Goal: Complete application form: Complete application form

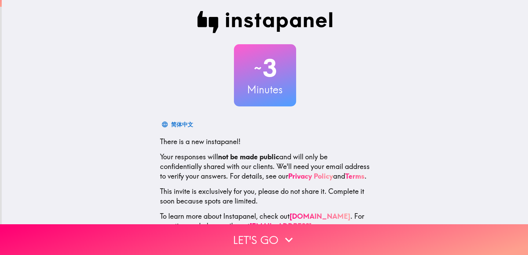
scroll to position [32, 0]
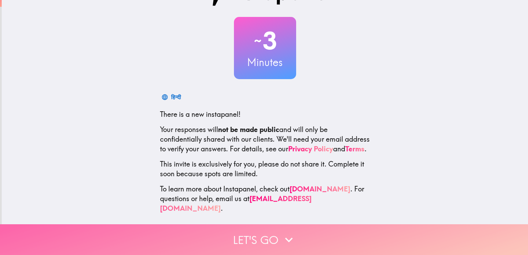
click at [293, 234] on button "Let's go" at bounding box center [264, 239] width 528 height 31
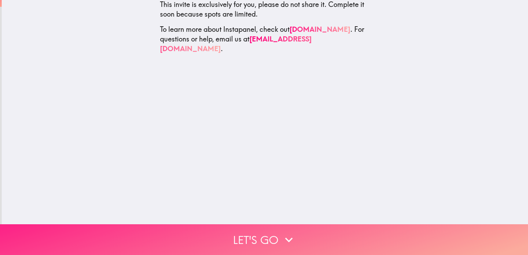
scroll to position [0, 0]
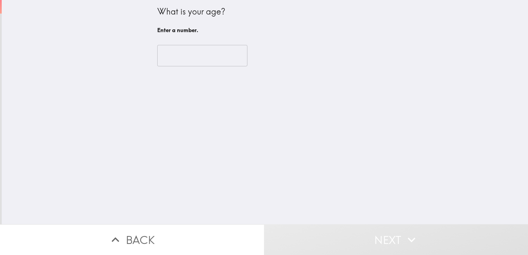
click at [191, 63] on input "number" at bounding box center [202, 55] width 90 height 21
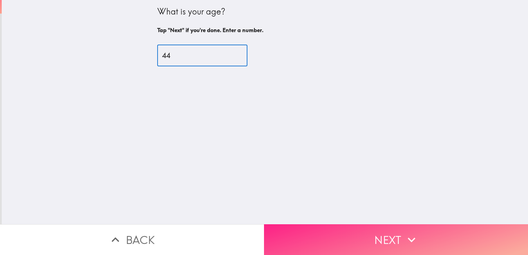
type input "44"
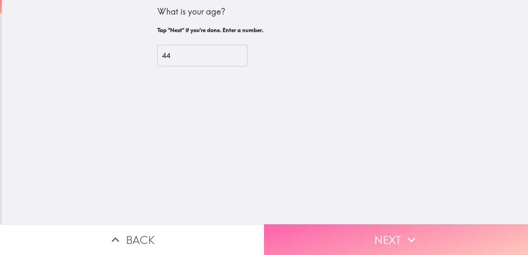
click at [333, 230] on button "Next" at bounding box center [396, 239] width 264 height 31
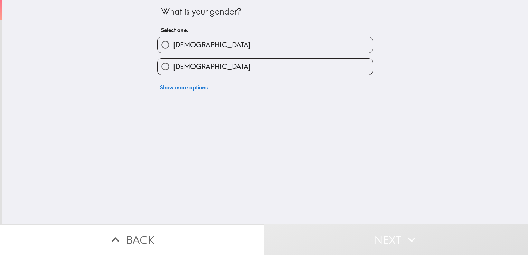
click at [247, 71] on label "[DEMOGRAPHIC_DATA]" at bounding box center [264, 67] width 215 height 16
click at [173, 71] on input "[DEMOGRAPHIC_DATA]" at bounding box center [165, 67] width 16 height 16
radio input "true"
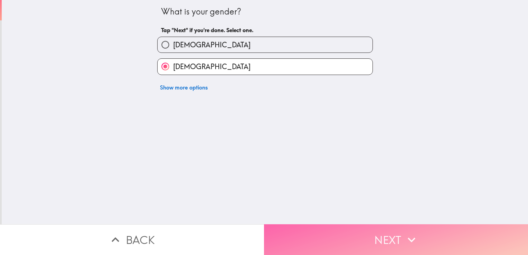
click at [297, 225] on button "Next" at bounding box center [396, 239] width 264 height 31
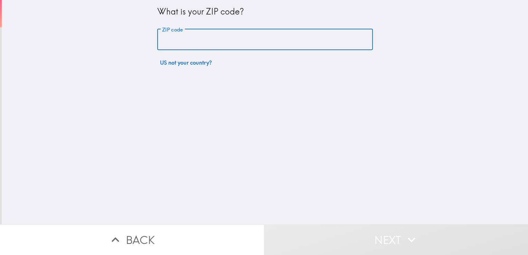
click at [256, 40] on input "ZIP code" at bounding box center [264, 39] width 215 height 21
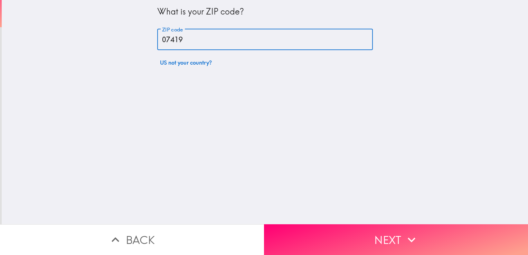
type input "07419"
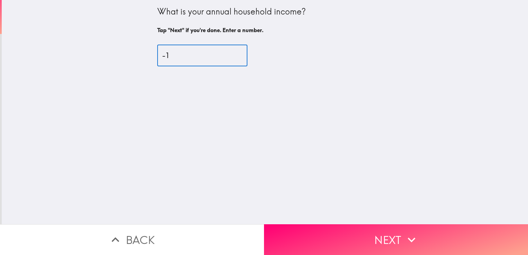
click at [231, 57] on input "-1" at bounding box center [202, 55] width 90 height 21
click at [231, 54] on input "0" at bounding box center [202, 55] width 90 height 21
click at [231, 54] on input "1" at bounding box center [202, 55] width 90 height 21
click at [231, 54] on input "2" at bounding box center [202, 55] width 90 height 21
click at [231, 54] on input "88" at bounding box center [202, 55] width 90 height 21
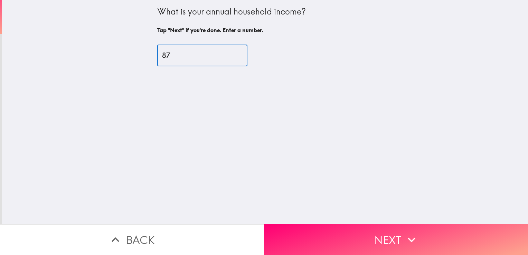
click at [231, 57] on input "87" at bounding box center [202, 55] width 90 height 21
click at [231, 57] on input "86" at bounding box center [202, 55] width 90 height 21
click at [231, 57] on input "85" at bounding box center [202, 55] width 90 height 21
click at [231, 57] on input "84" at bounding box center [202, 55] width 90 height 21
click at [231, 57] on input "83" at bounding box center [202, 55] width 90 height 21
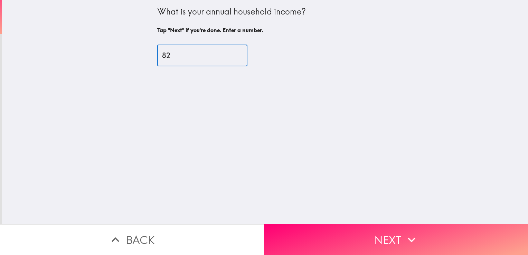
click at [231, 57] on input "82" at bounding box center [202, 55] width 90 height 21
click at [231, 57] on input "81" at bounding box center [202, 55] width 90 height 21
click at [231, 57] on input "80" at bounding box center [202, 55] width 90 height 21
click at [231, 57] on input "79" at bounding box center [202, 55] width 90 height 21
click at [231, 57] on input "78" at bounding box center [202, 55] width 90 height 21
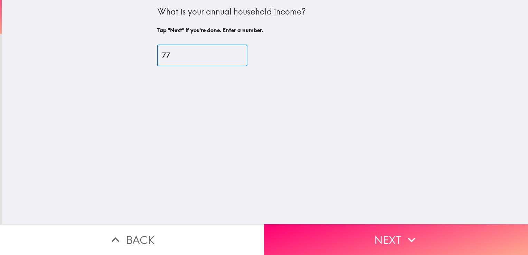
click at [231, 57] on input "77" at bounding box center [202, 55] width 90 height 21
click at [231, 57] on input "76" at bounding box center [202, 55] width 90 height 21
click at [231, 57] on input "75" at bounding box center [202, 55] width 90 height 21
click at [231, 53] on input "76" at bounding box center [202, 55] width 90 height 21
type input "284"
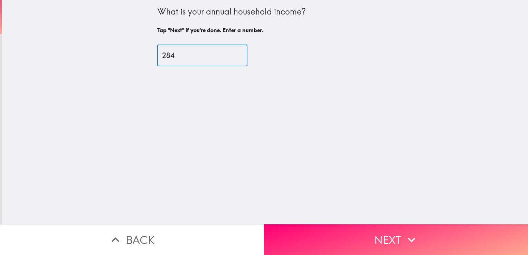
click at [231, 53] on input "284" at bounding box center [202, 55] width 90 height 21
drag, startPoint x: 195, startPoint y: 57, endPoint x: 111, endPoint y: 63, distance: 84.4
click at [111, 63] on div "What is your annual household income? Tap "Next" if you're done. Enter a number…" at bounding box center [265, 112] width 526 height 224
click at [164, 57] on input "75000" at bounding box center [202, 55] width 90 height 21
type input "75000"
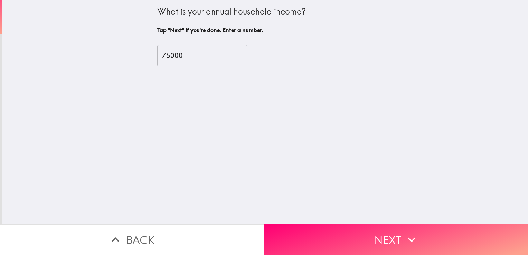
click at [315, 216] on div "What is your annual household income? Tap "Next" if you're done. Enter a number…" at bounding box center [265, 112] width 526 height 224
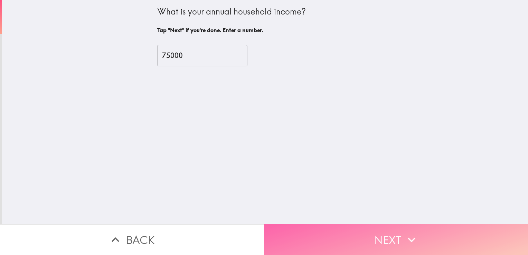
click at [320, 235] on button "Next" at bounding box center [396, 239] width 264 height 31
